Goal: Transaction & Acquisition: Book appointment/travel/reservation

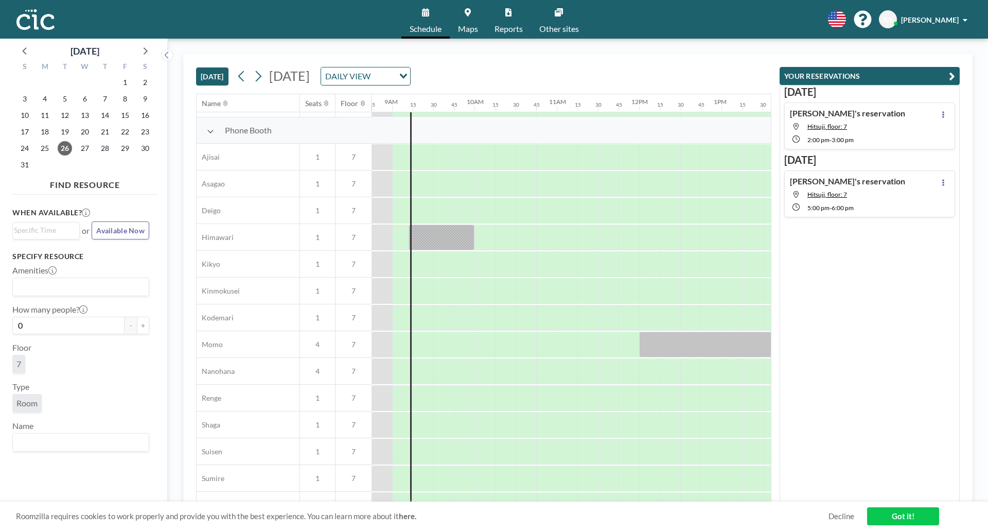
scroll to position [290, 721]
click at [467, 13] on icon at bounding box center [468, 12] width 6 height 8
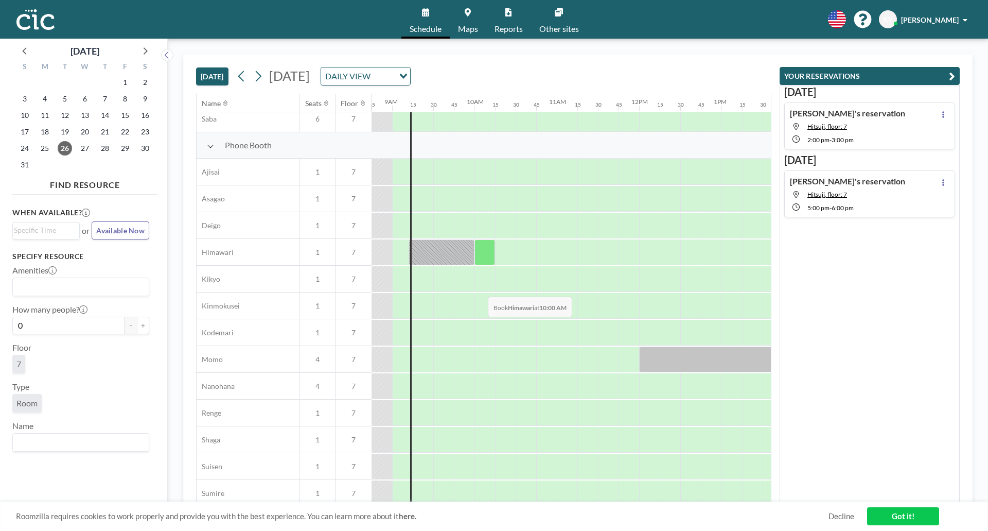
scroll to position [274, 721]
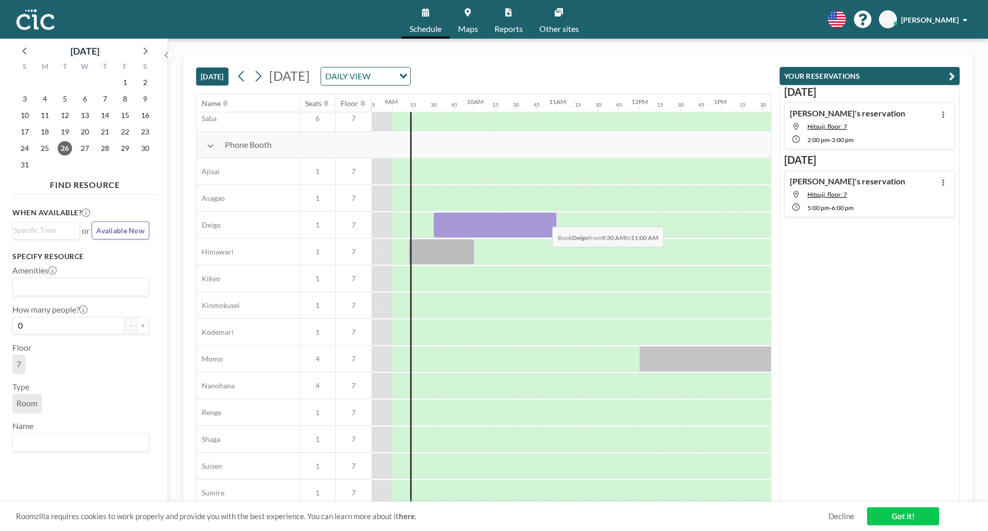
drag, startPoint x: 444, startPoint y: 227, endPoint x: 544, endPoint y: 219, distance: 100.2
click at [544, 219] on div at bounding box center [495, 225] width 124 height 26
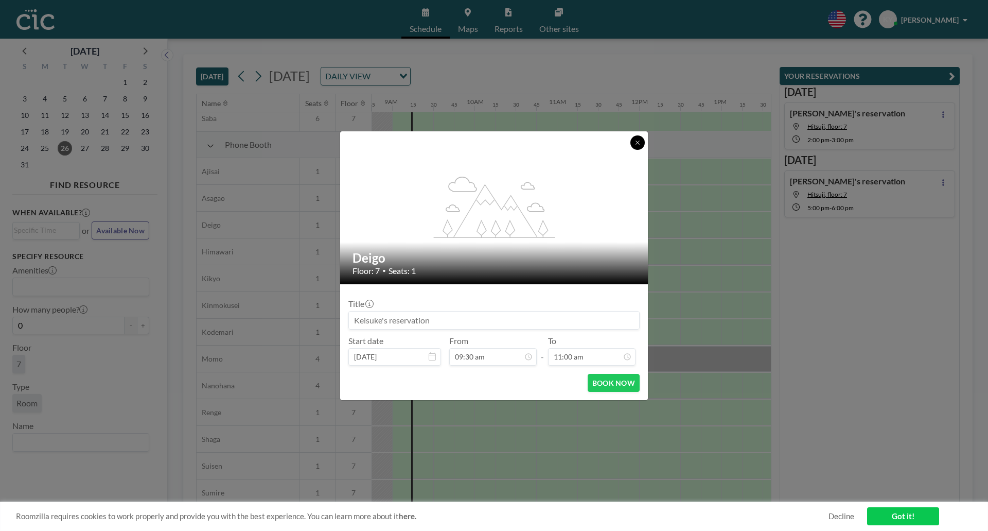
click at [640, 135] on button at bounding box center [638, 142] width 14 height 14
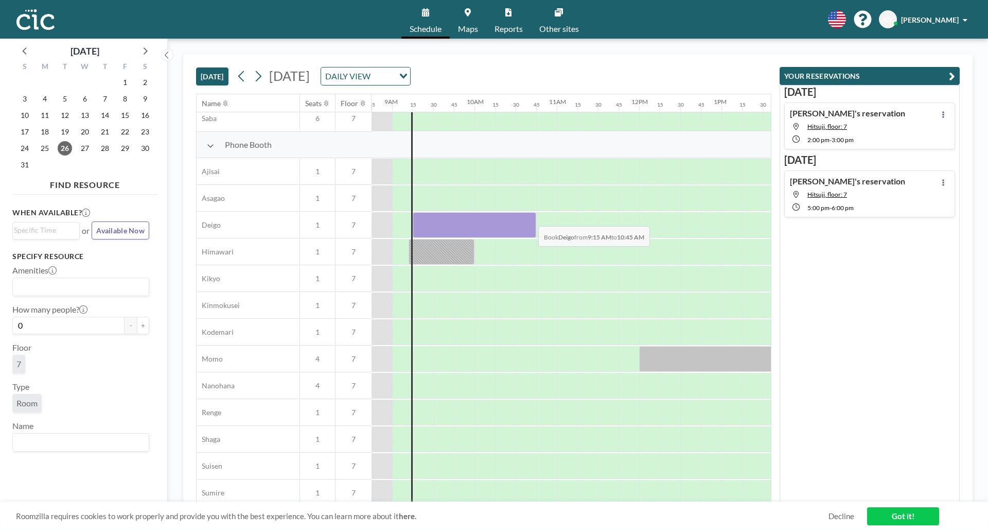
drag, startPoint x: 427, startPoint y: 226, endPoint x: 530, endPoint y: 218, distance: 103.8
click at [530, 218] on div at bounding box center [475, 225] width 124 height 26
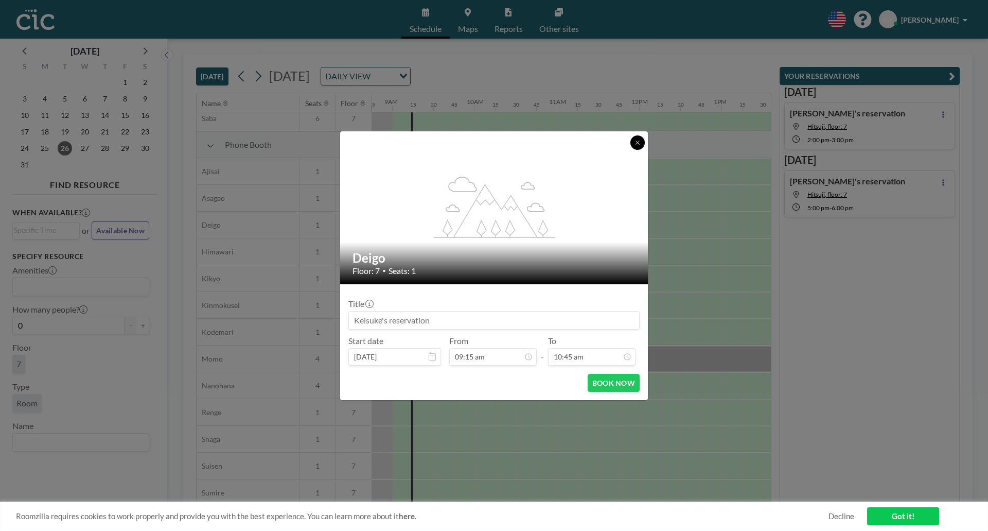
click at [640, 140] on icon at bounding box center [638, 143] width 6 height 6
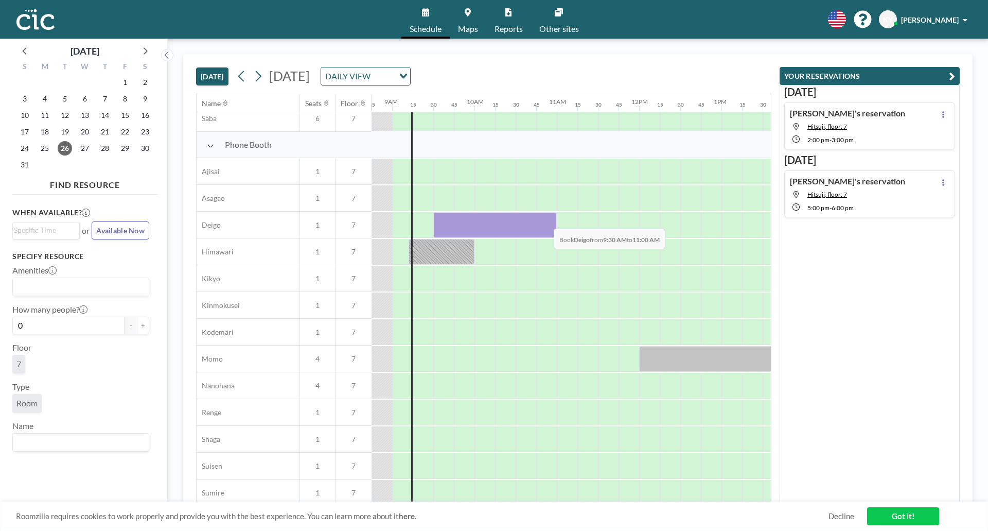
drag, startPoint x: 440, startPoint y: 221, endPoint x: 546, endPoint y: 221, distance: 105.5
click at [546, 221] on div at bounding box center [495, 225] width 124 height 26
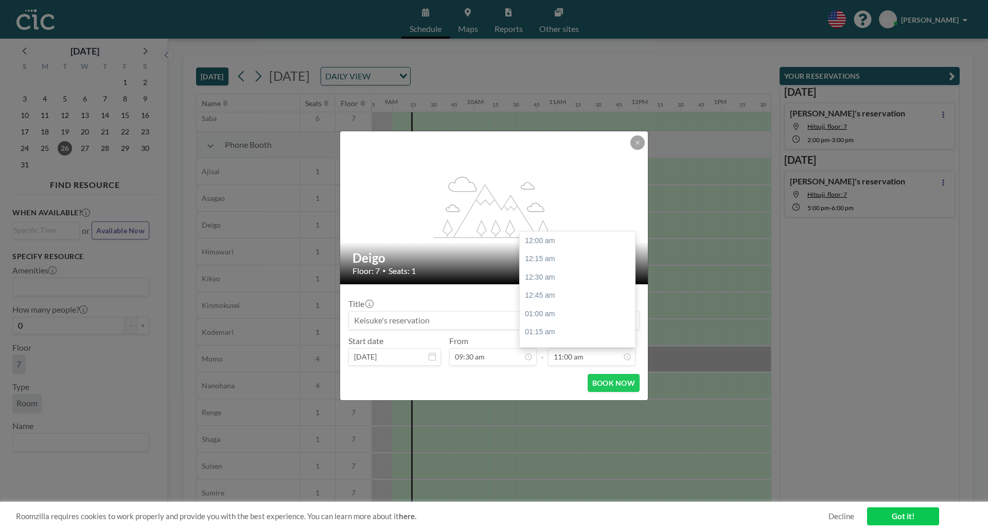
scroll to position [806, 0]
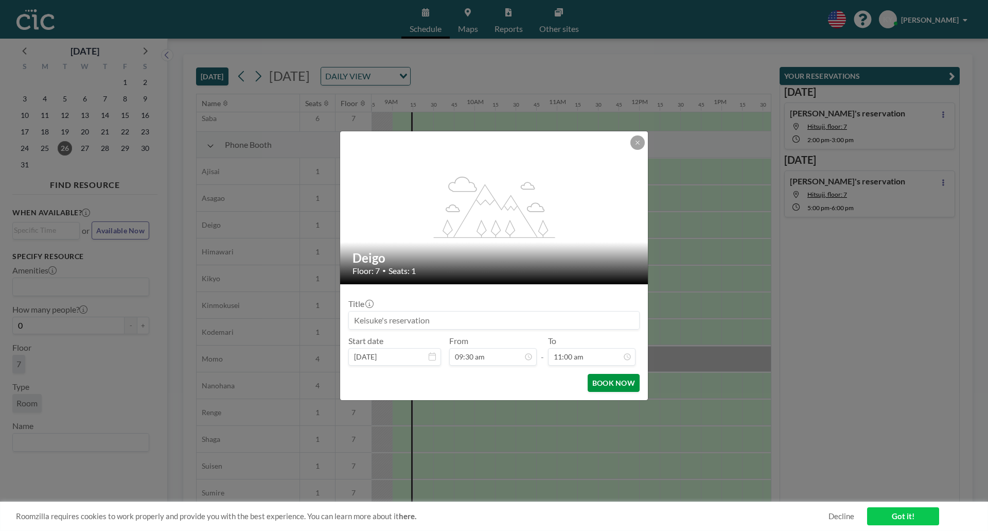
click at [606, 379] on button "BOOK NOW" at bounding box center [614, 383] width 52 height 18
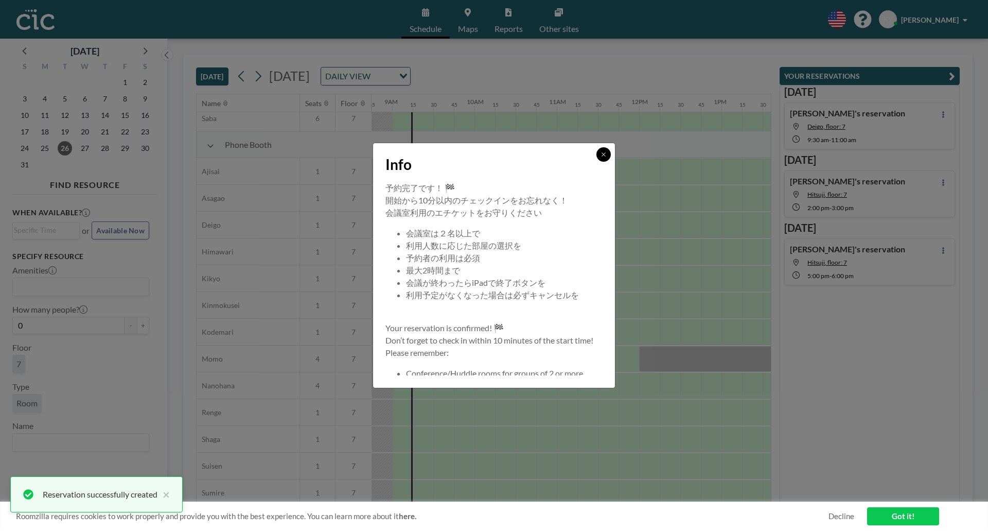
click at [606, 151] on button at bounding box center [604, 154] width 14 height 14
